Goal: Find contact information: Find contact information

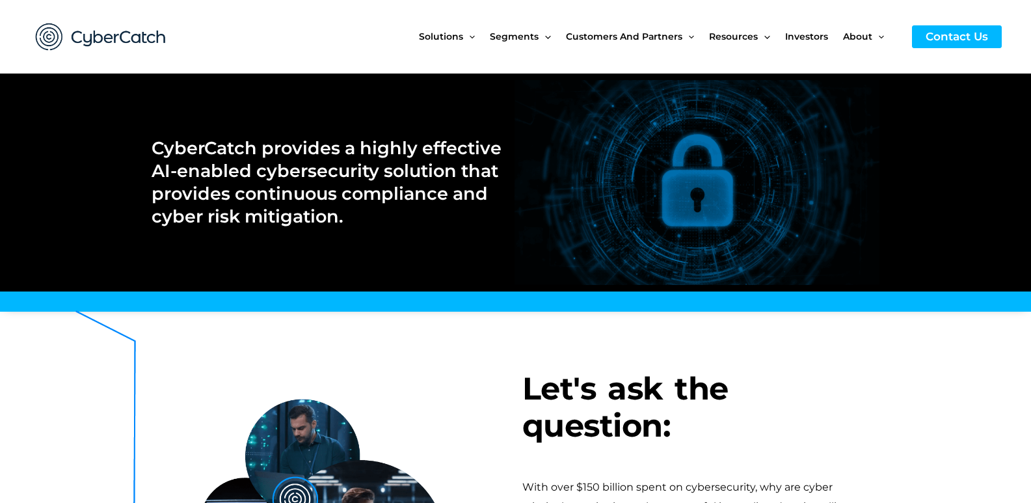
click at [912, 25] on link "Contact Us" at bounding box center [957, 36] width 90 height 23
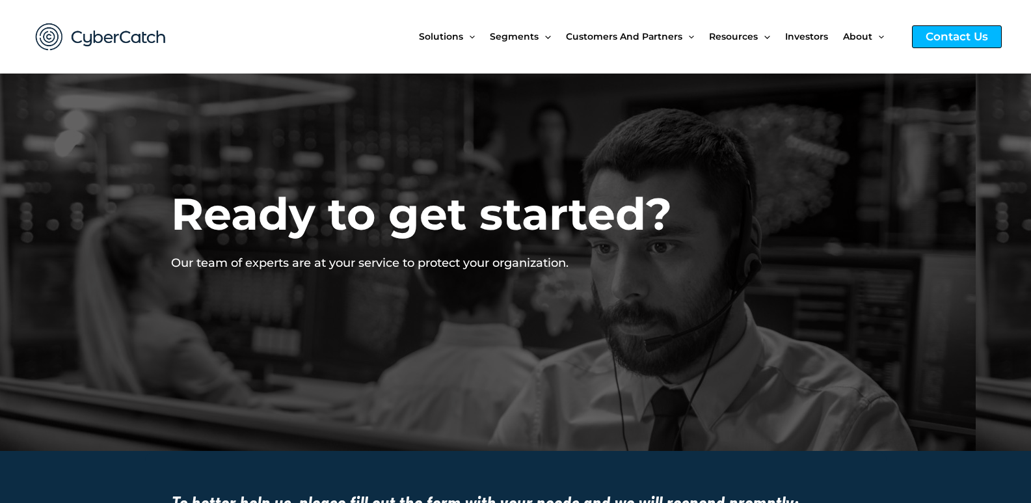
click at [917, 35] on div "Contact Us" at bounding box center [957, 36] width 90 height 23
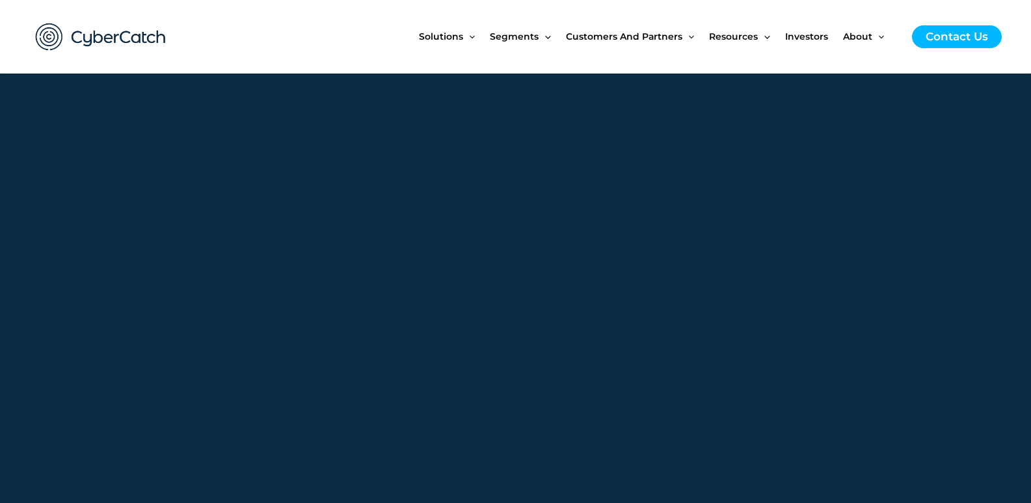
scroll to position [799, 0]
